Goal: Find specific page/section: Find specific page/section

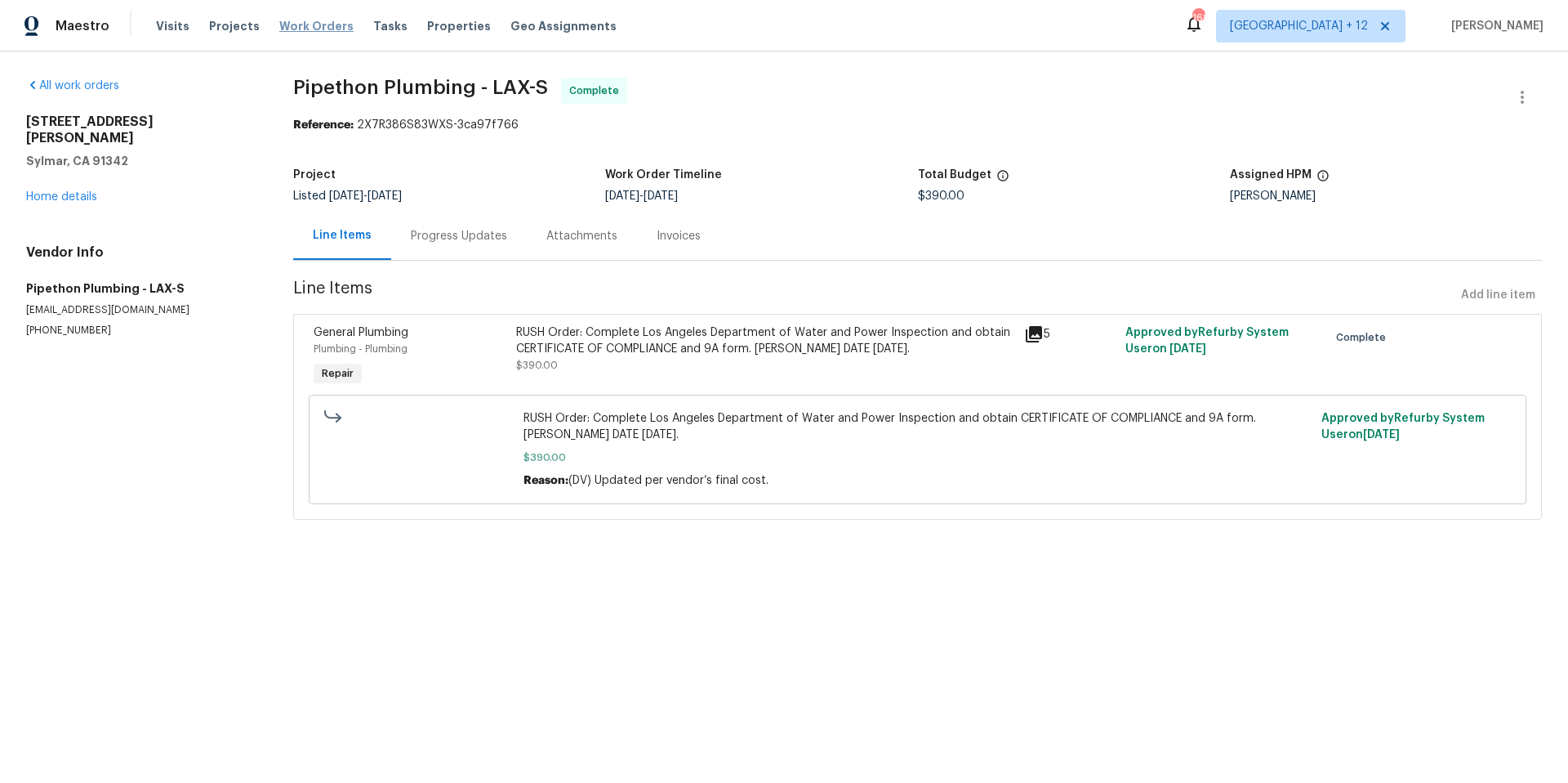
click at [328, 29] on span "Work Orders" at bounding box center [316, 26] width 74 height 16
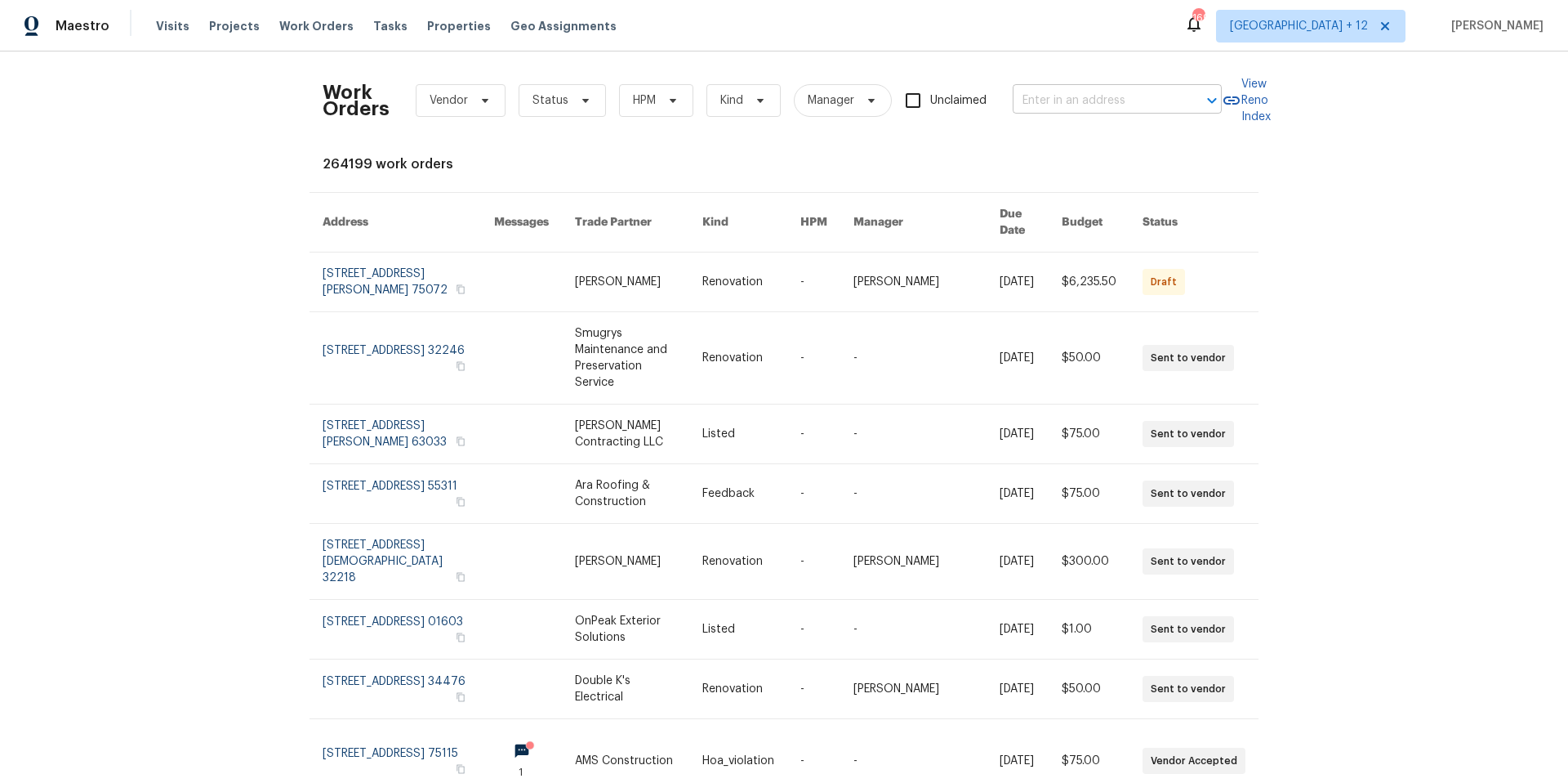
click at [1039, 96] on input "text" at bounding box center [1095, 101] width 163 height 26
type input "1834 [PERSON_NAME]"
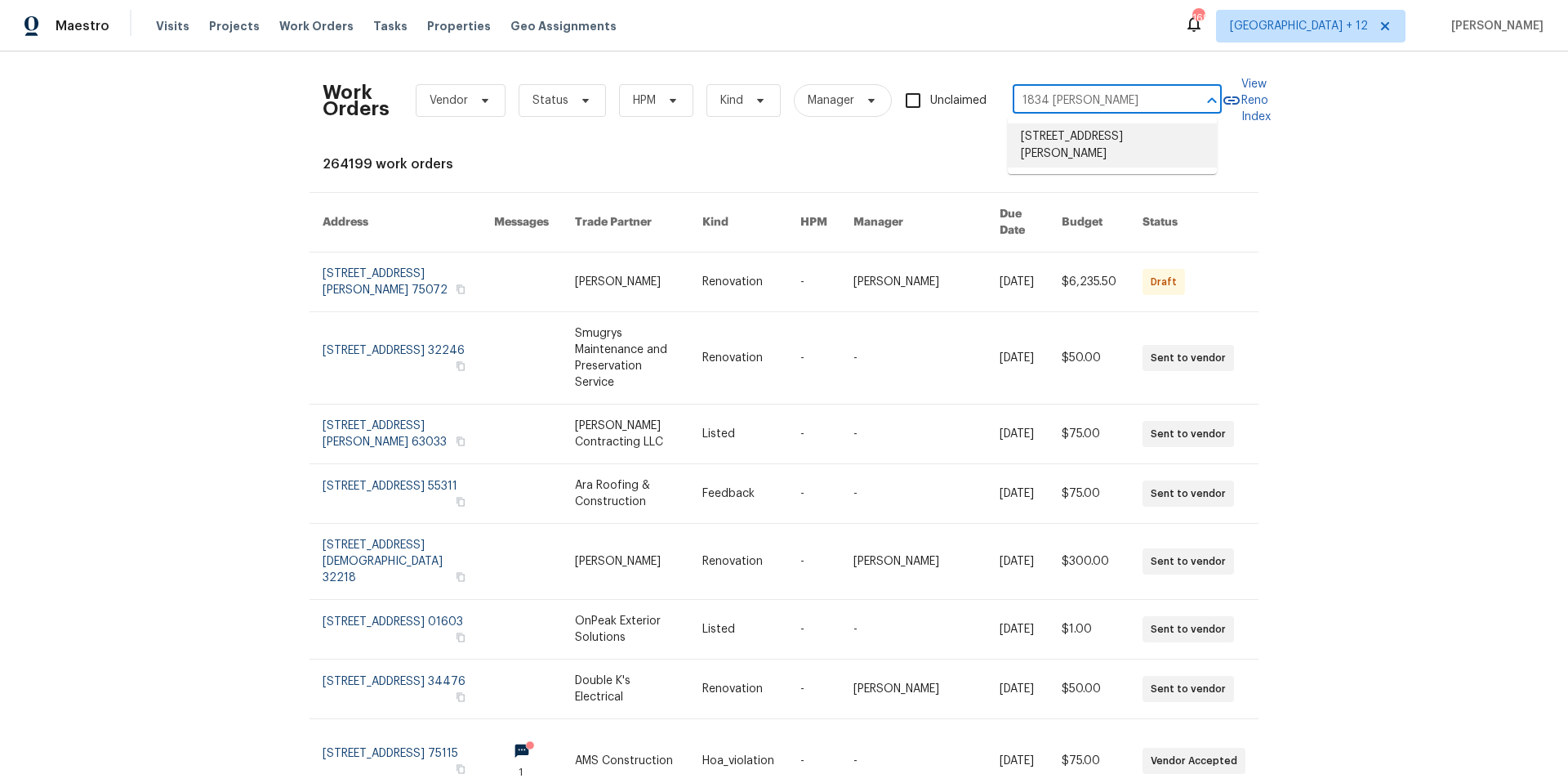
click at [1097, 143] on li "[STREET_ADDRESS][PERSON_NAME]" at bounding box center [1113, 145] width 209 height 44
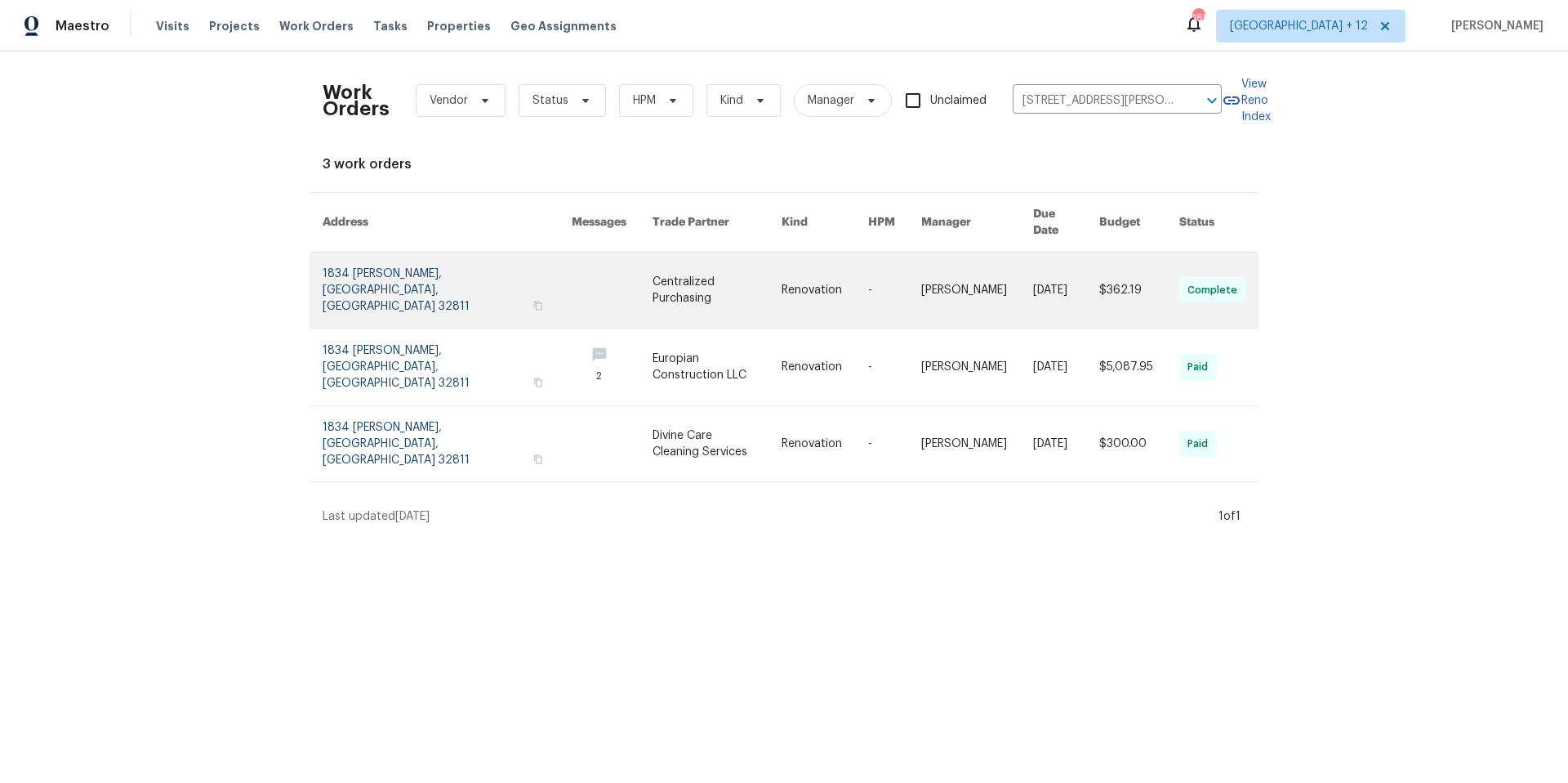
click at [381, 270] on link at bounding box center [448, 290] width 249 height 75
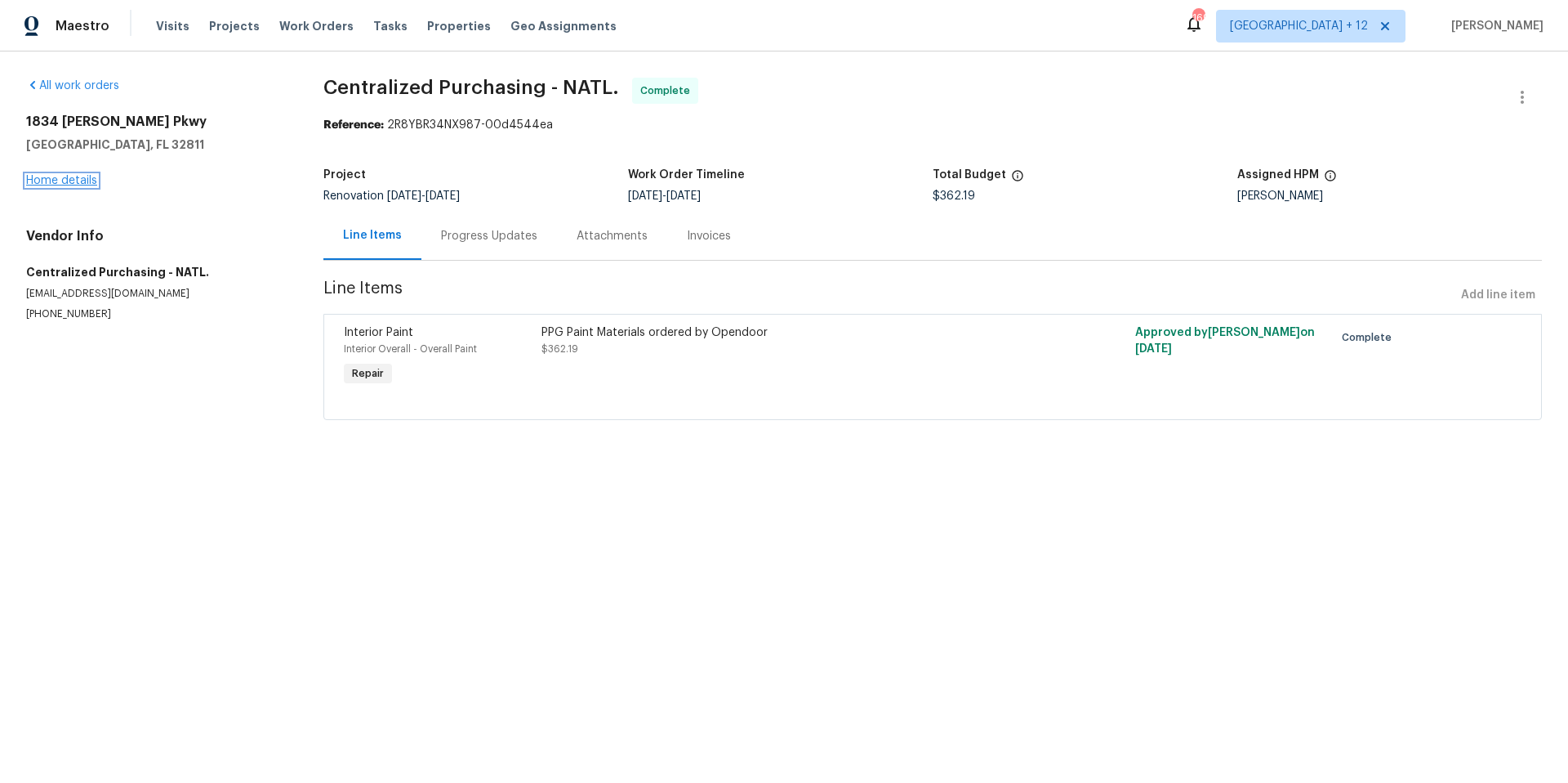
click at [57, 175] on link "Home details" at bounding box center [62, 181] width 71 height 11
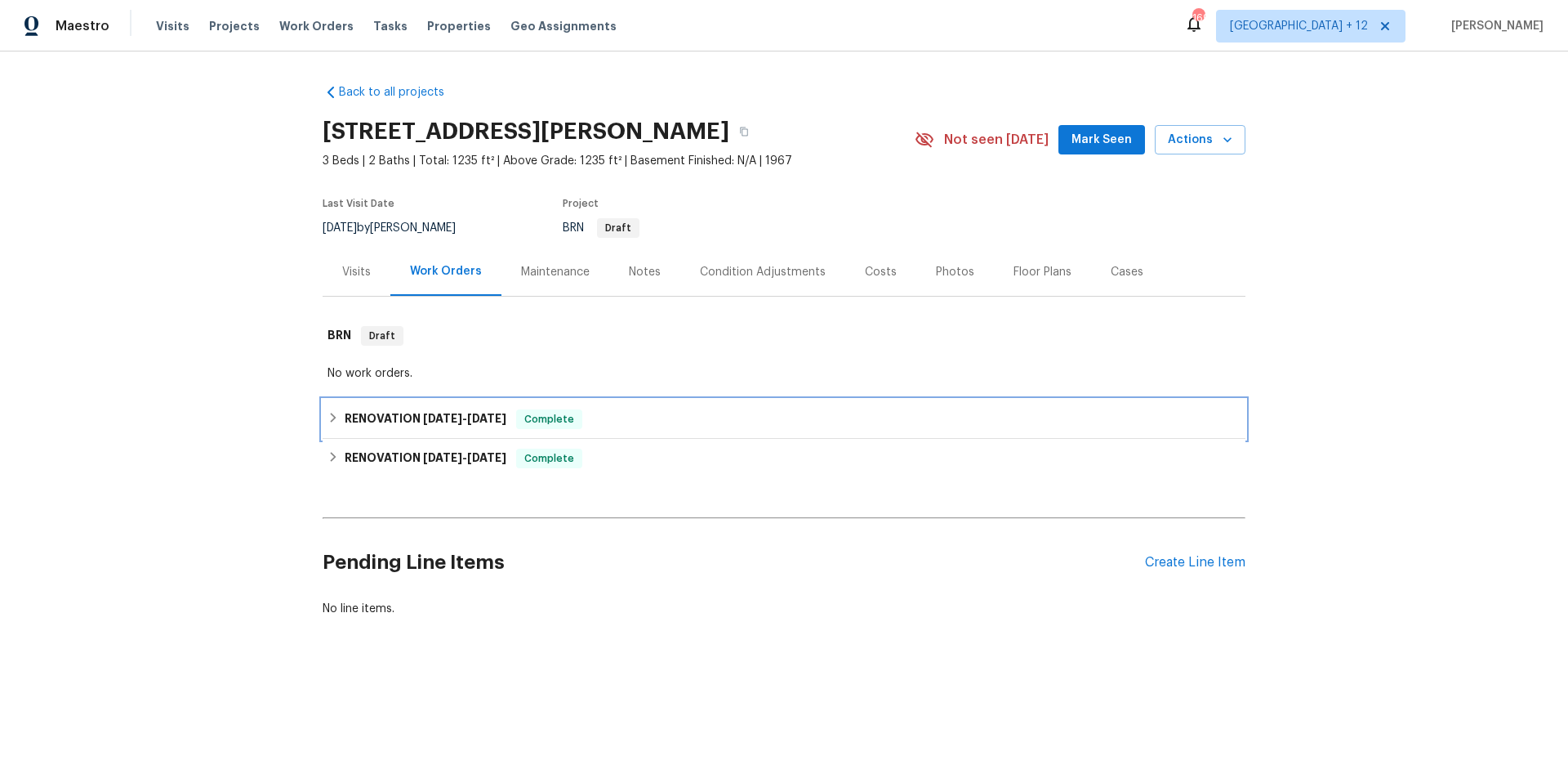
click at [331, 419] on icon at bounding box center [334, 417] width 6 height 10
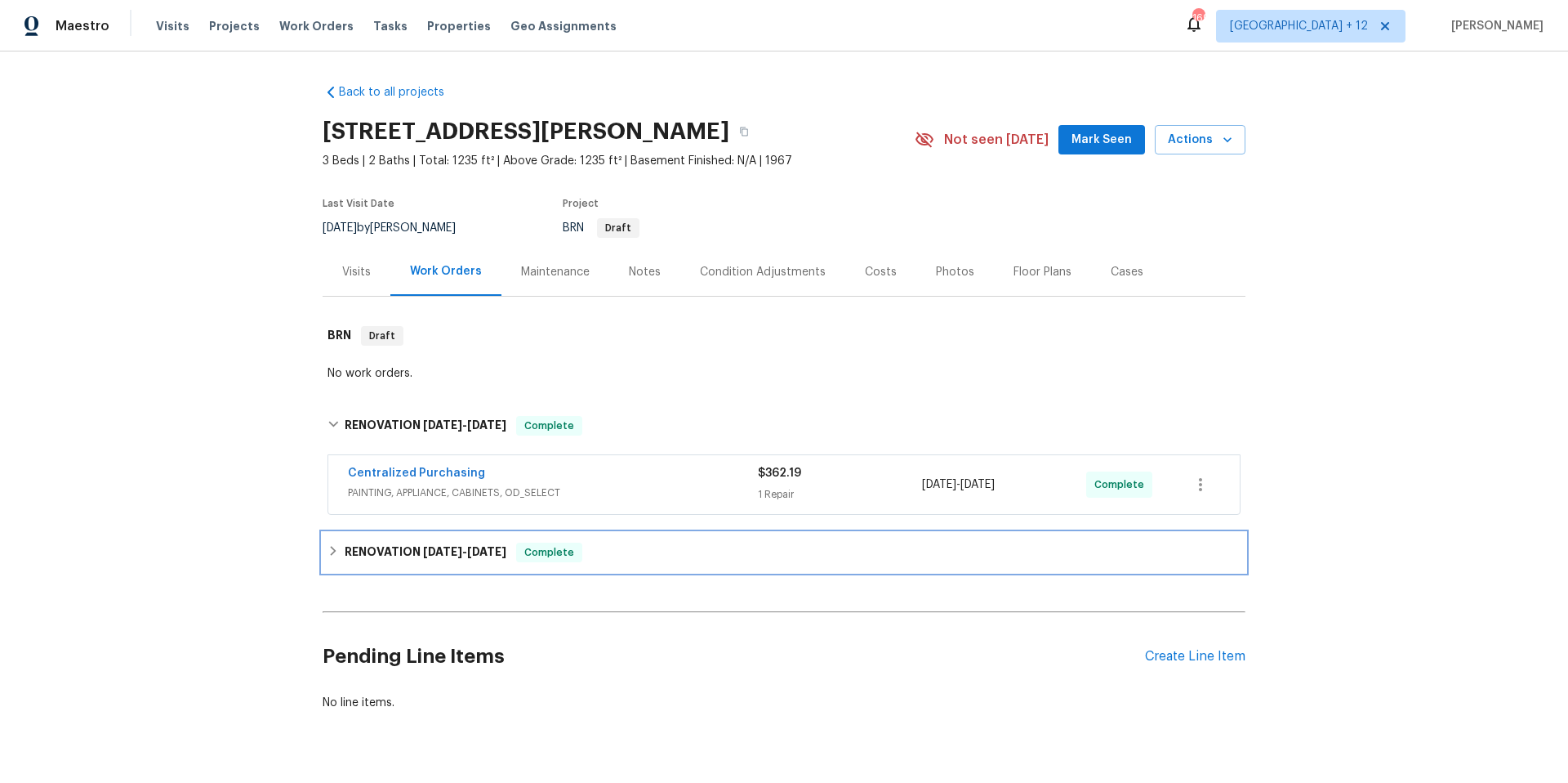
click at [330, 549] on icon at bounding box center [334, 550] width 11 height 11
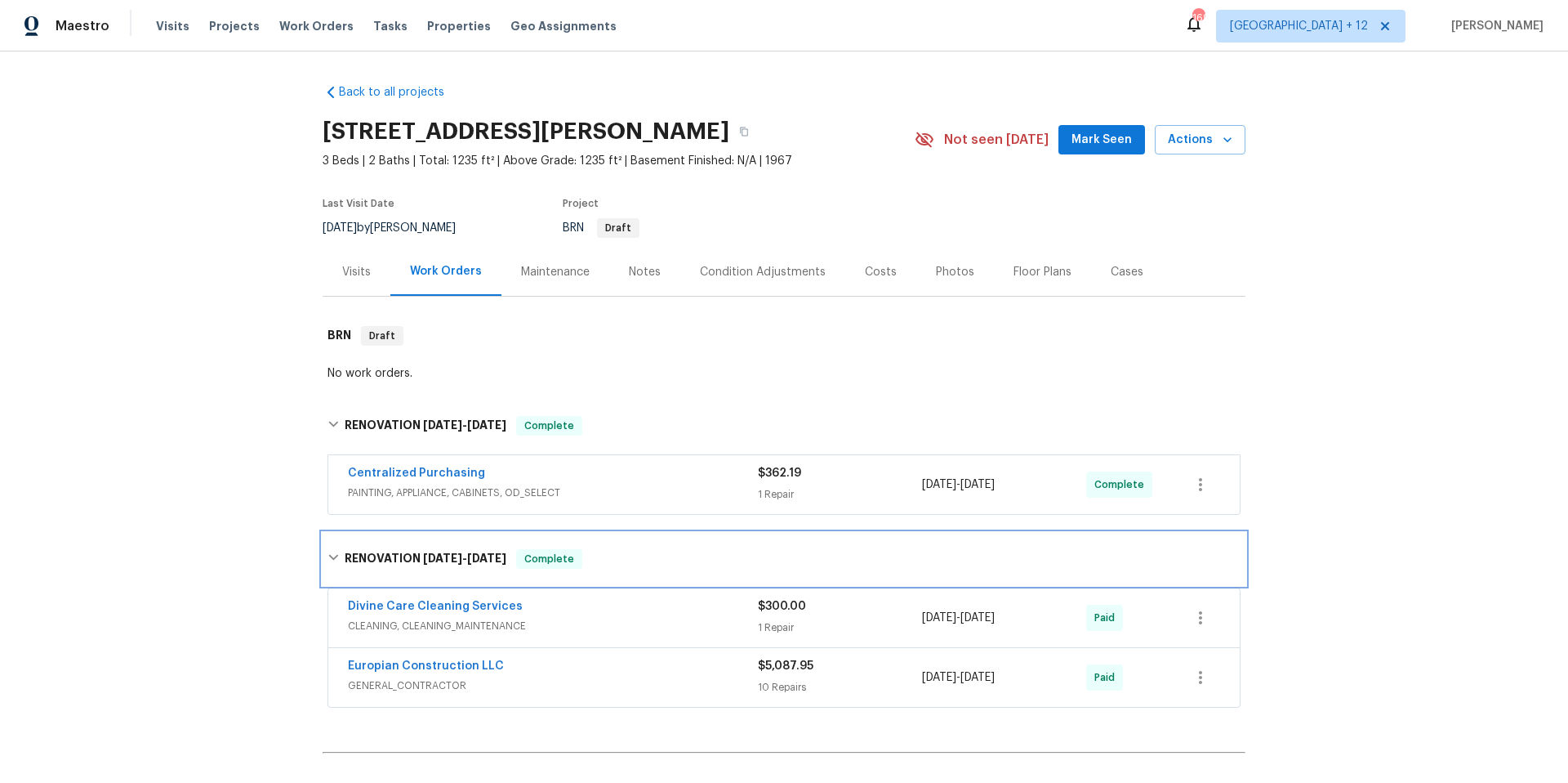
scroll to position [3, 0]
